Goal: Information Seeking & Learning: Learn about a topic

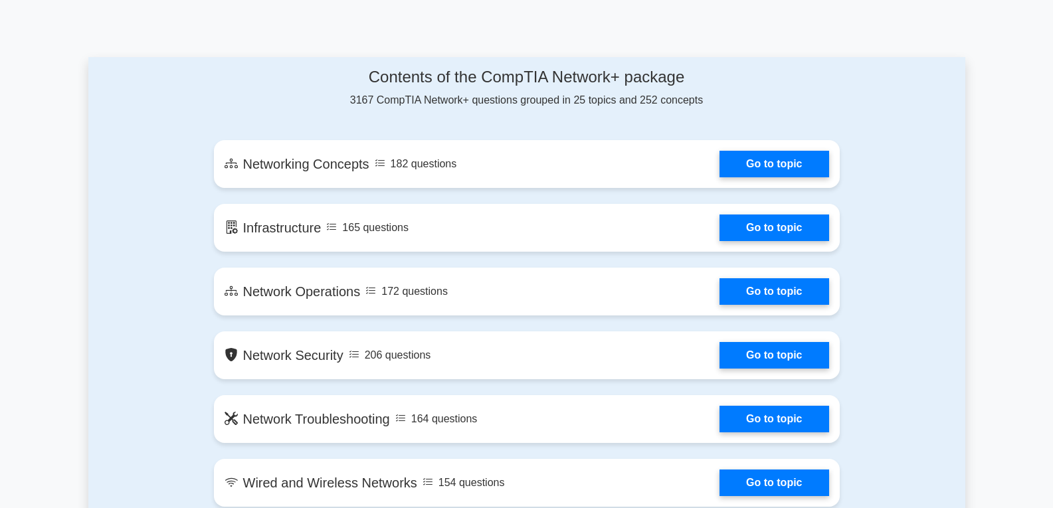
scroll to position [664, 0]
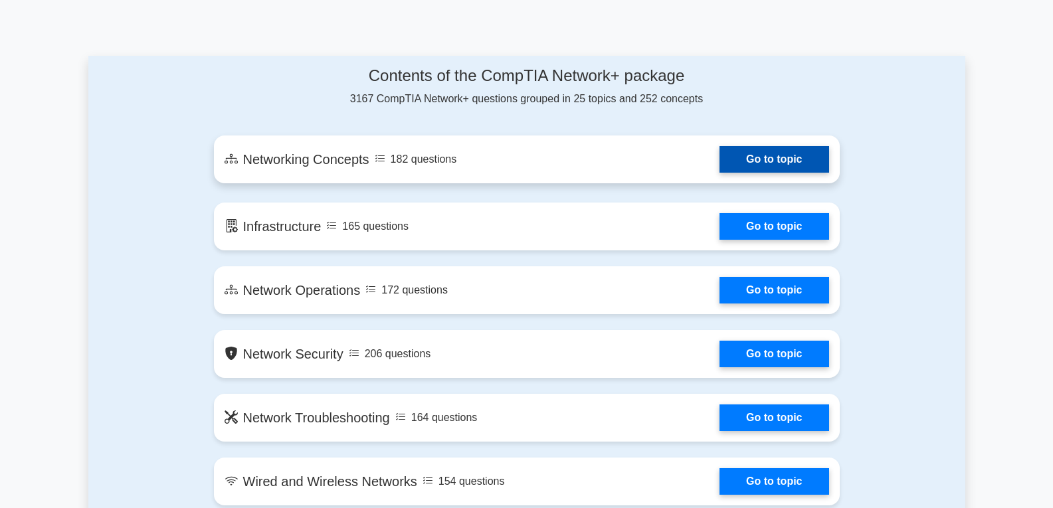
click at [787, 157] on link "Go to topic" at bounding box center [773, 159] width 109 height 27
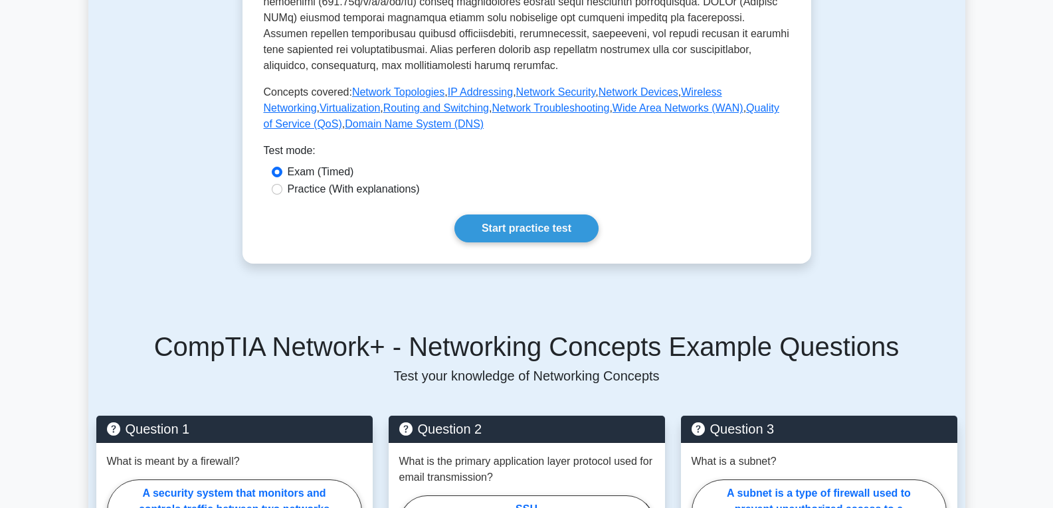
scroll to position [531, 0]
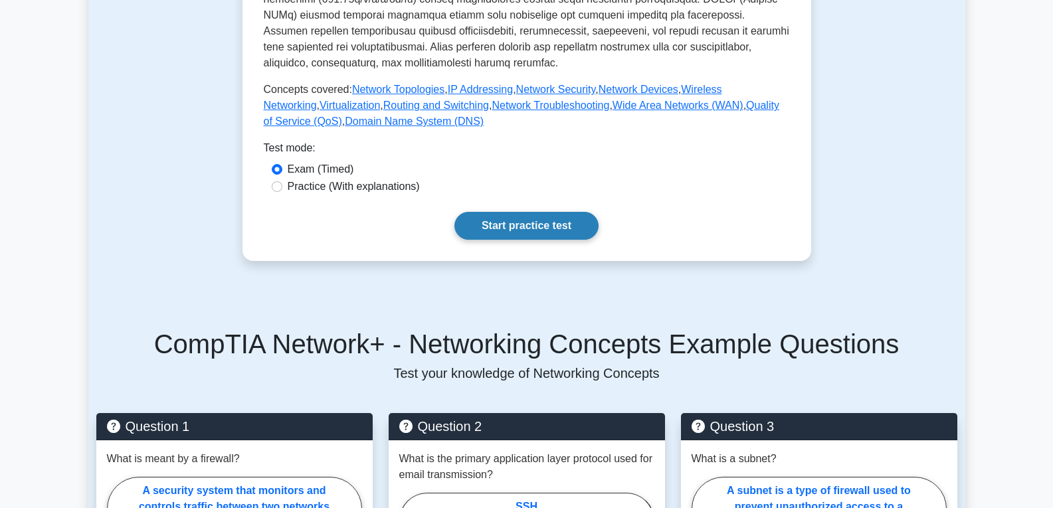
click at [525, 212] on link "Start practice test" at bounding box center [526, 226] width 144 height 28
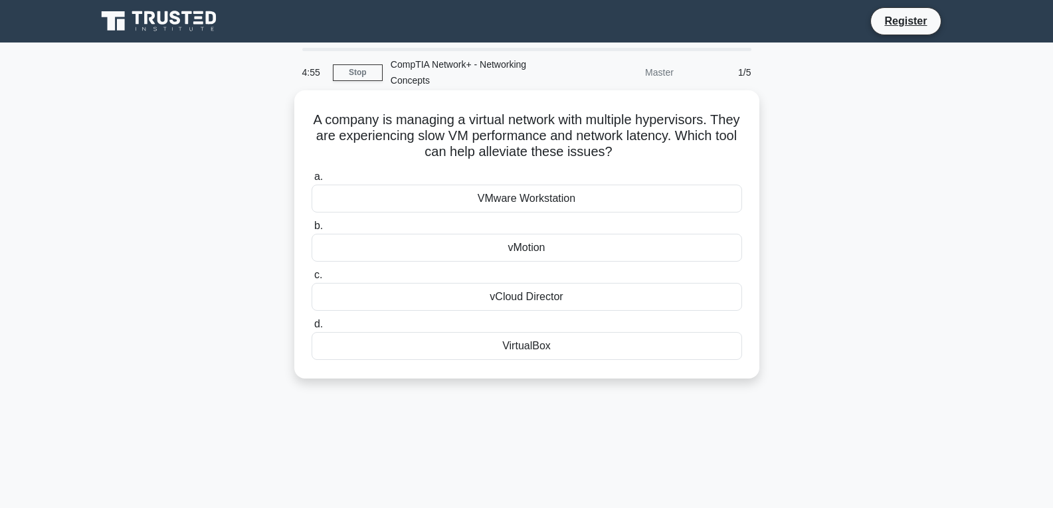
click at [529, 197] on div "VMware Workstation" at bounding box center [527, 199] width 430 height 28
click at [312, 181] on input "a. VMware Workstation" at bounding box center [312, 177] width 0 height 9
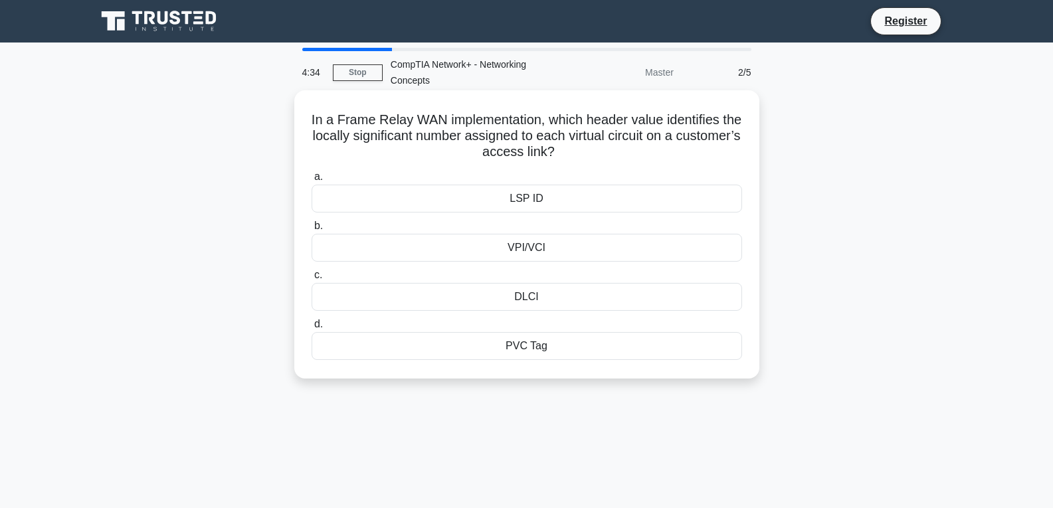
click at [542, 302] on div "DLCI" at bounding box center [527, 297] width 430 height 28
click at [312, 280] on input "c. DLCI" at bounding box center [312, 275] width 0 height 9
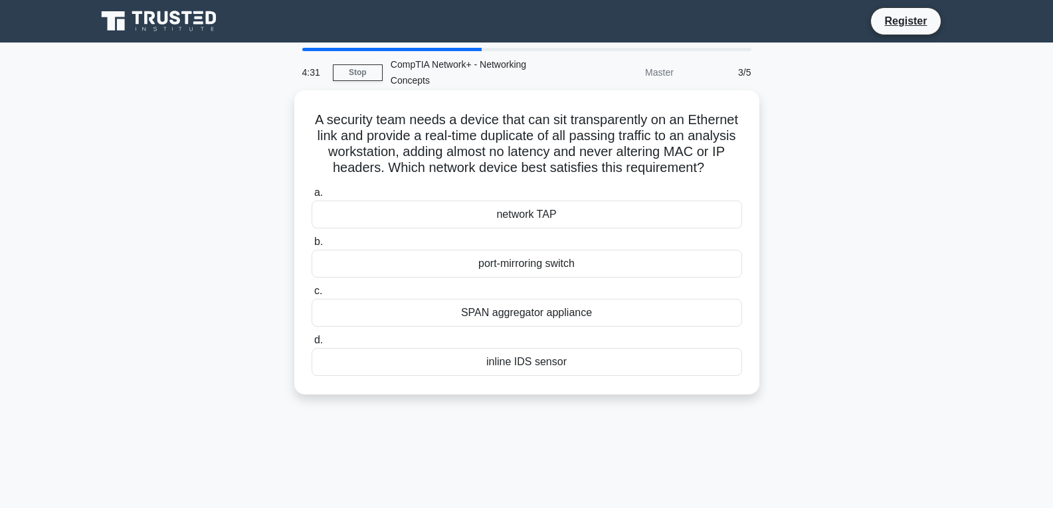
click at [563, 228] on div "network TAP" at bounding box center [527, 215] width 430 height 28
click at [312, 197] on input "a. network TAP" at bounding box center [312, 193] width 0 height 9
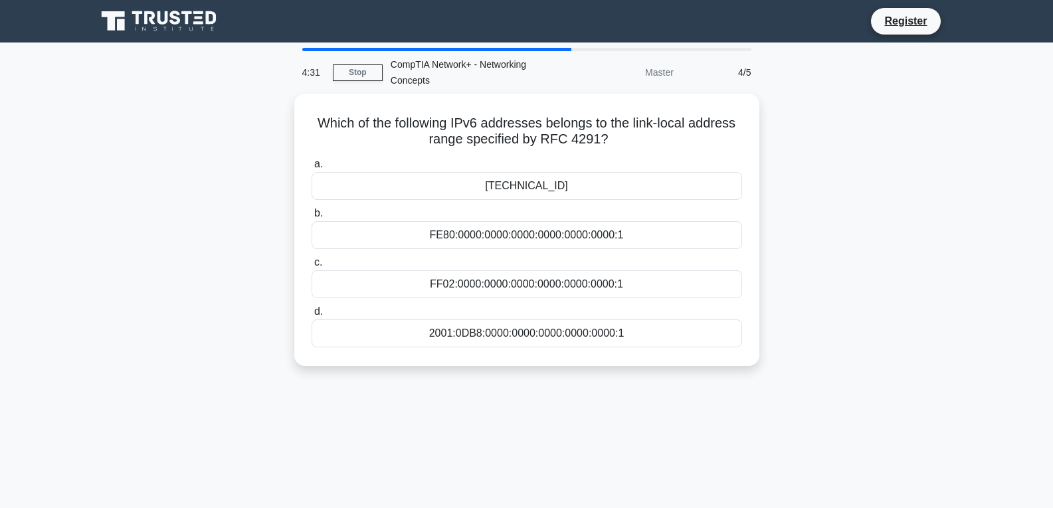
click at [563, 229] on div "FE80:0000:0000:0000:0000:0000:0000:1" at bounding box center [527, 235] width 430 height 28
click at [312, 218] on input "b. FE80:0000:0000:0000:0000:0000:0000:1" at bounding box center [312, 213] width 0 height 9
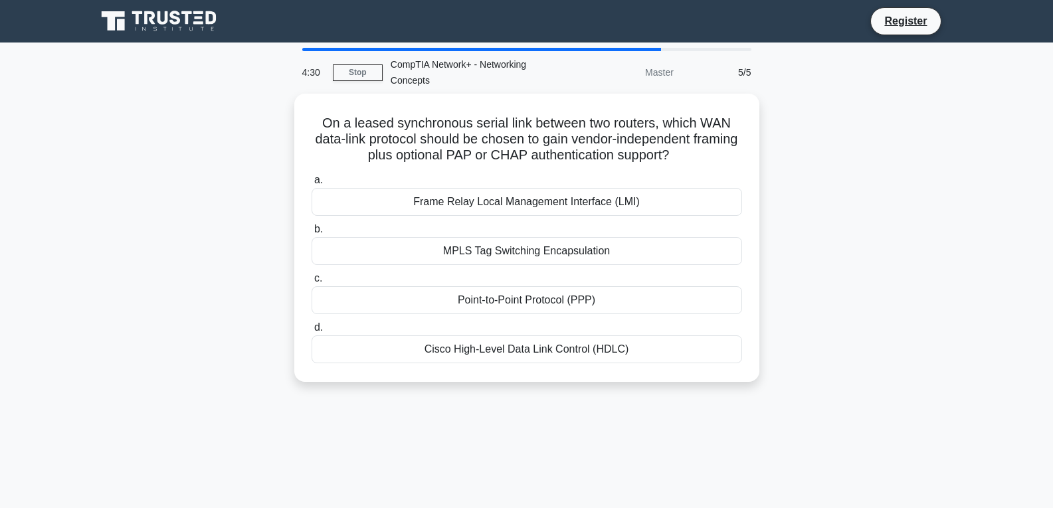
click at [563, 229] on label "b. MPLS Tag Switching Encapsulation" at bounding box center [527, 243] width 430 height 44
click at [312, 229] on input "b. MPLS Tag Switching Encapsulation" at bounding box center [312, 229] width 0 height 9
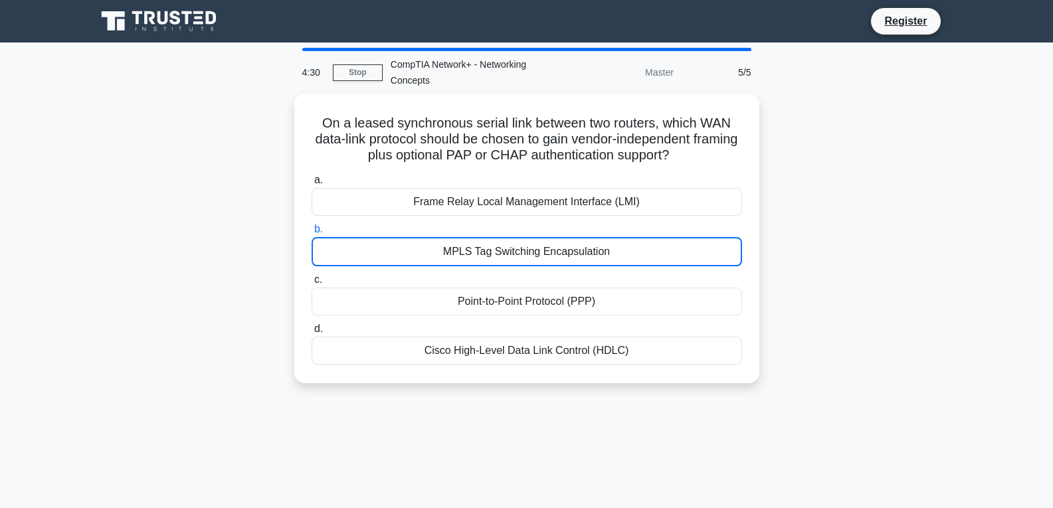
click at [563, 229] on label "b. MPLS Tag Switching Encapsulation" at bounding box center [527, 243] width 430 height 45
click at [312, 229] on input "b. MPLS Tag Switching Encapsulation" at bounding box center [312, 229] width 0 height 9
